Goal: Task Accomplishment & Management: Manage account settings

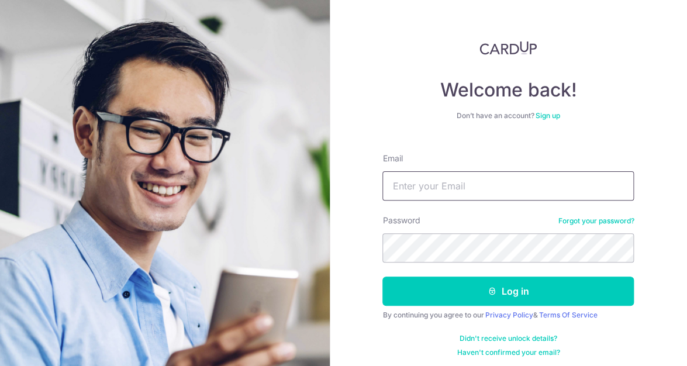
click at [418, 184] on input "Email" at bounding box center [509, 185] width 252 height 29
type input "[EMAIL_ADDRESS][DOMAIN_NAME]"
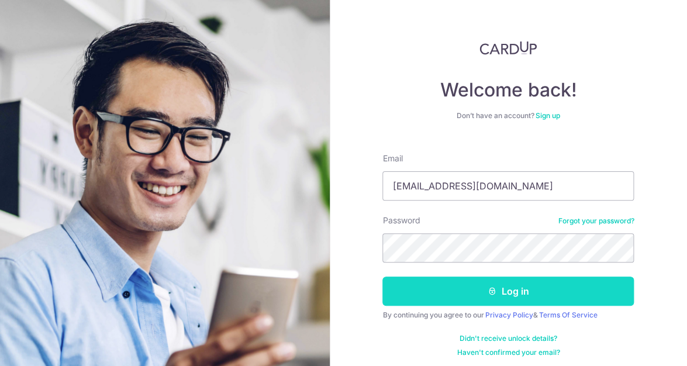
click at [521, 291] on button "Log in" at bounding box center [509, 291] width 252 height 29
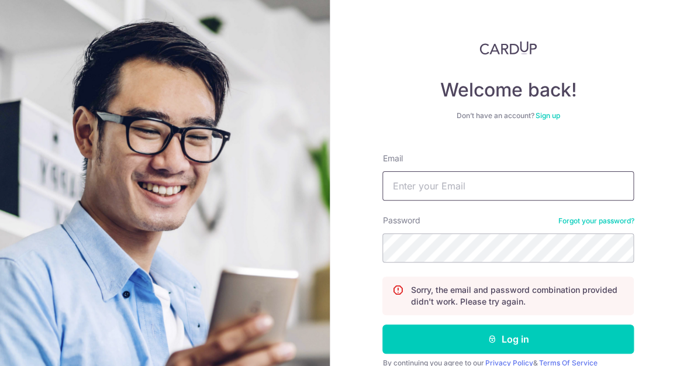
click at [436, 193] on input "Email" at bounding box center [509, 185] width 252 height 29
type input "[EMAIL_ADDRESS][DOMAIN_NAME]"
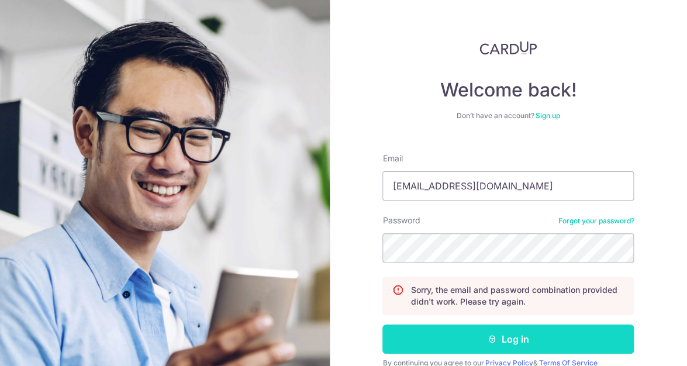
click at [474, 336] on button "Log in" at bounding box center [509, 339] width 252 height 29
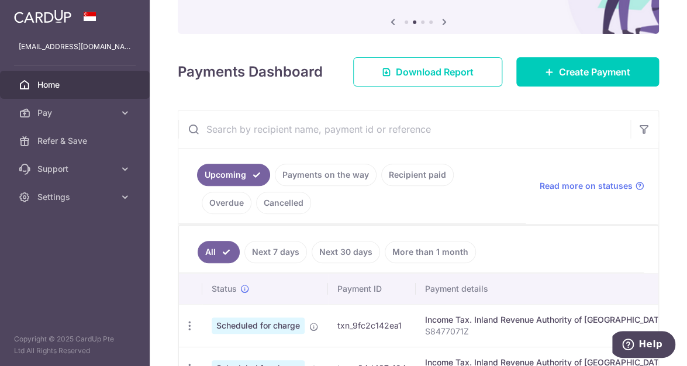
scroll to position [234, 0]
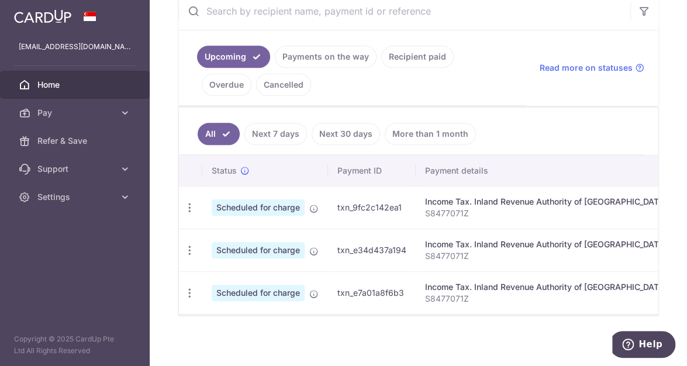
click at [415, 58] on link "Recipient paid" at bounding box center [417, 57] width 73 height 22
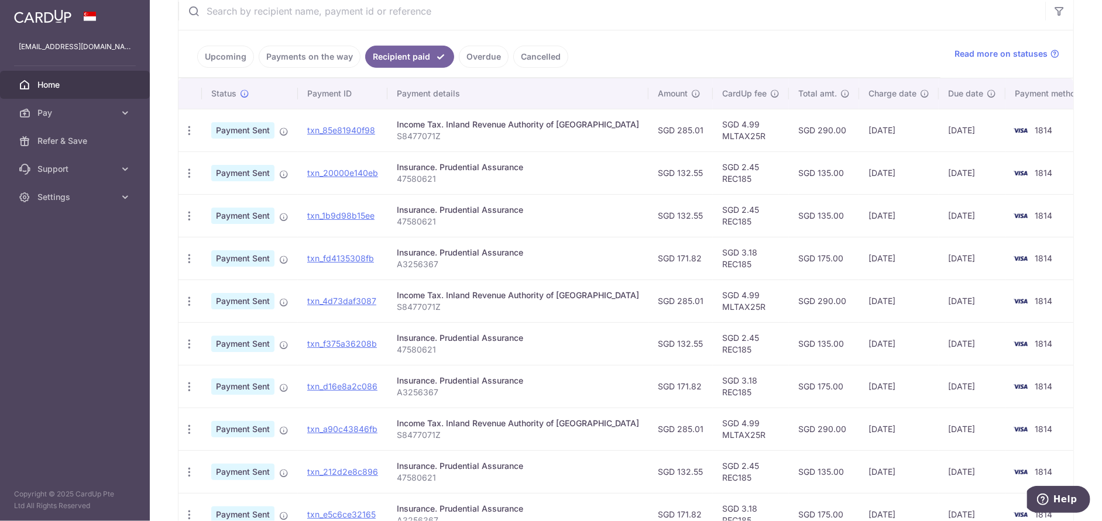
click at [545, 56] on link "Cancelled" at bounding box center [540, 57] width 55 height 22
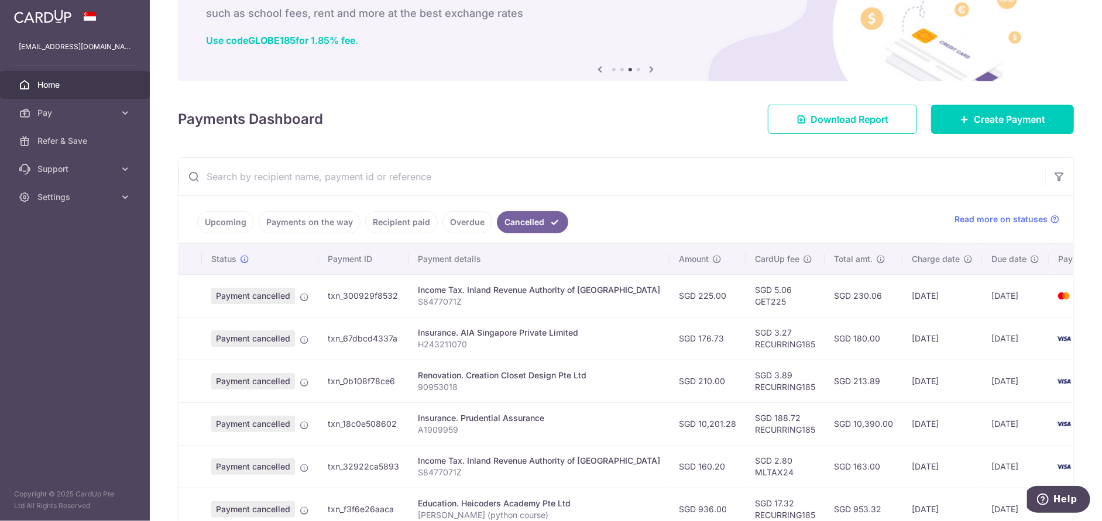
scroll to position [176, 0]
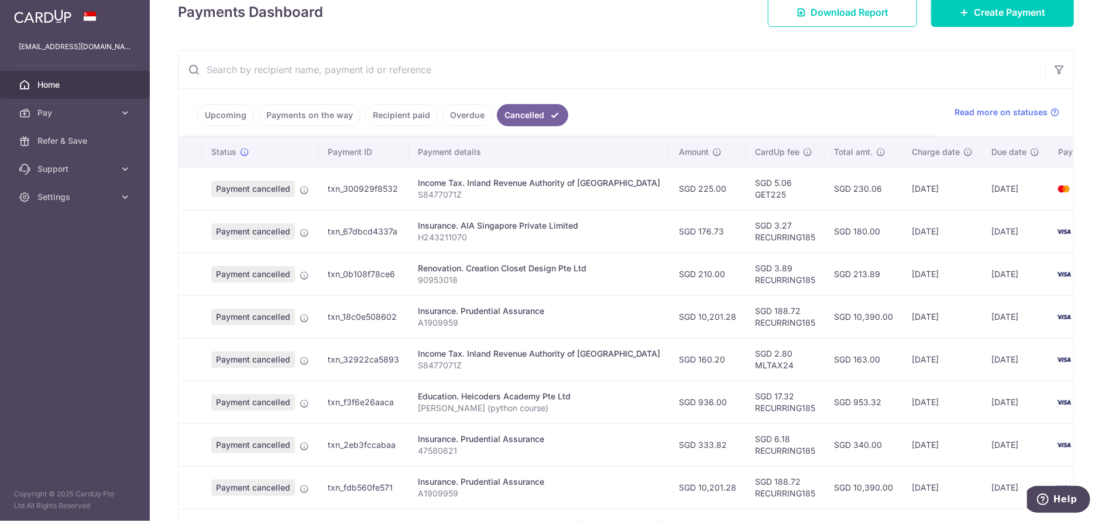
click at [321, 114] on link "Payments on the way" at bounding box center [310, 115] width 102 height 22
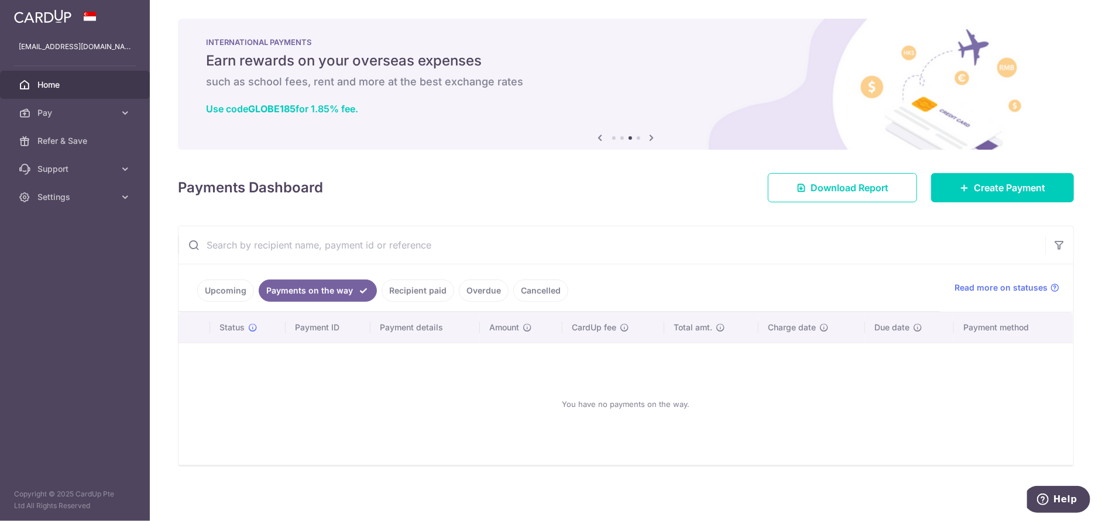
click at [234, 286] on link "Upcoming" at bounding box center [225, 291] width 57 height 22
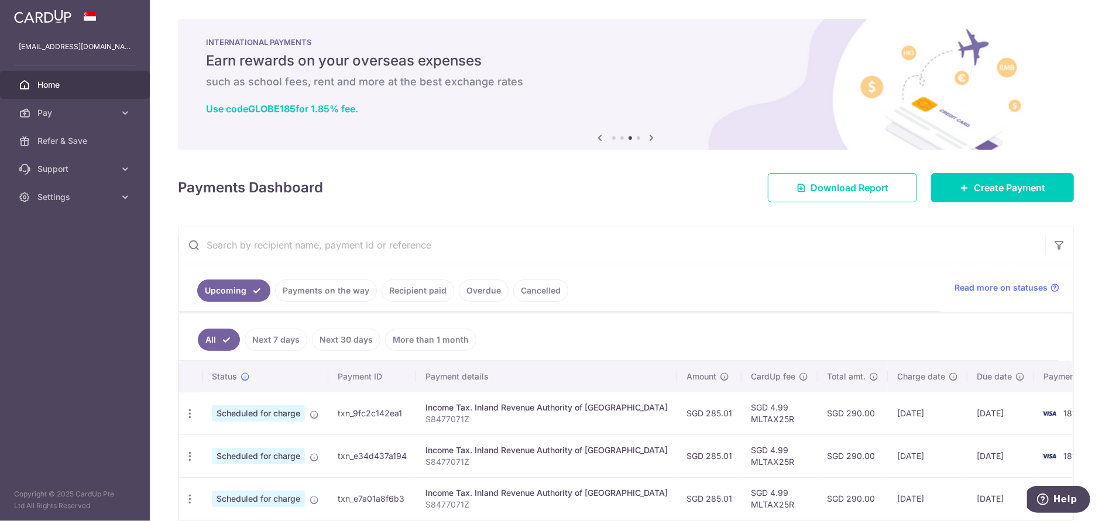
scroll to position [61, 0]
